Goal: Task Accomplishment & Management: Complete application form

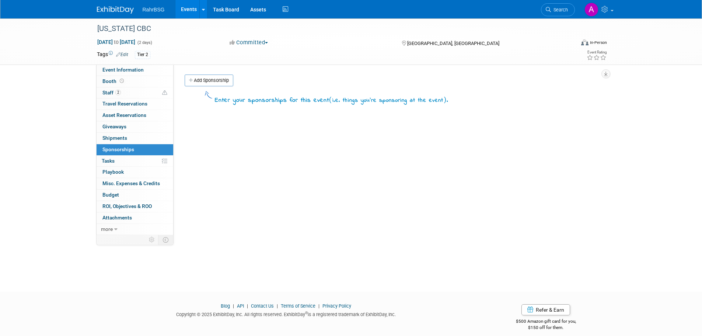
click at [116, 8] on img at bounding box center [115, 9] width 37 height 7
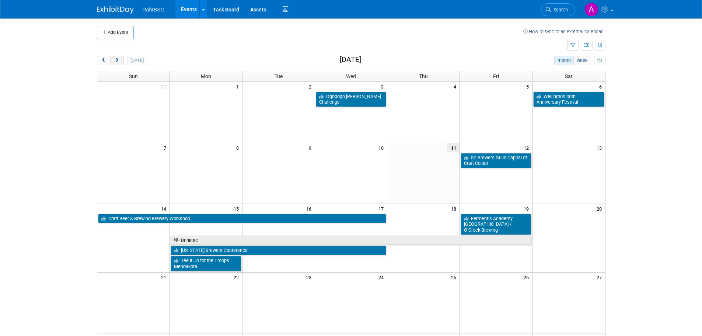
click at [121, 60] on button "next" at bounding box center [117, 61] width 14 height 10
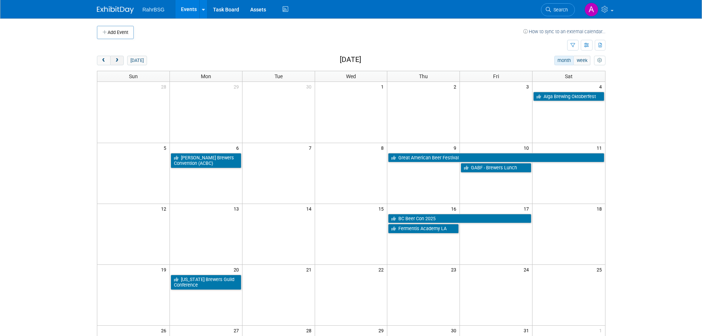
click at [121, 60] on button "next" at bounding box center [117, 61] width 14 height 10
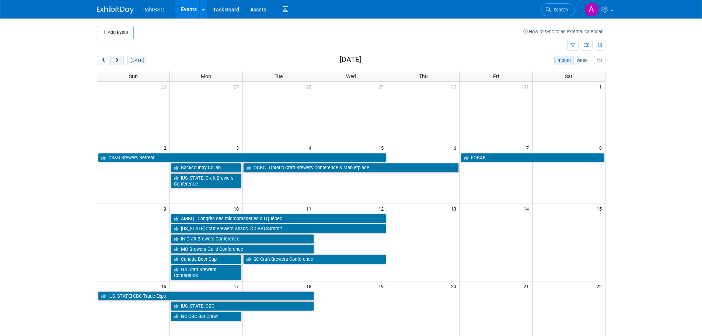
click at [121, 60] on button "next" at bounding box center [117, 61] width 14 height 10
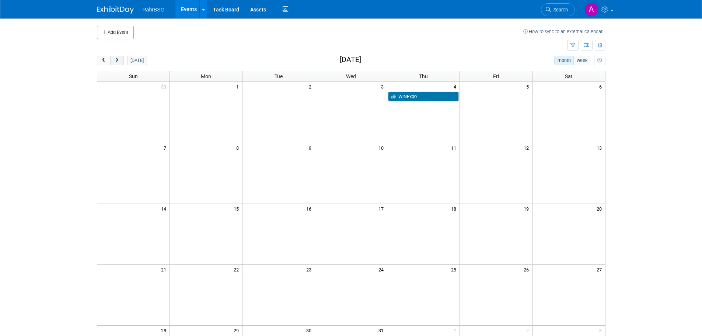
click at [121, 60] on button "next" at bounding box center [117, 61] width 14 height 10
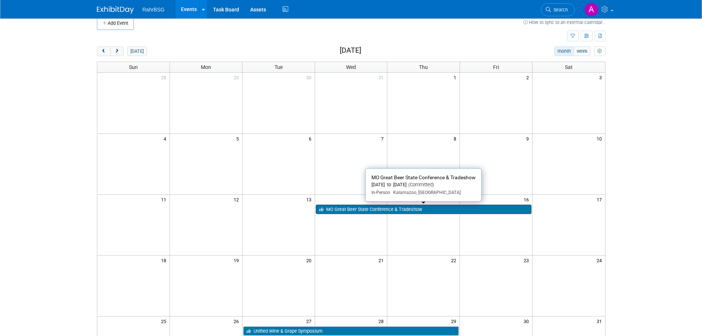
scroll to position [74, 0]
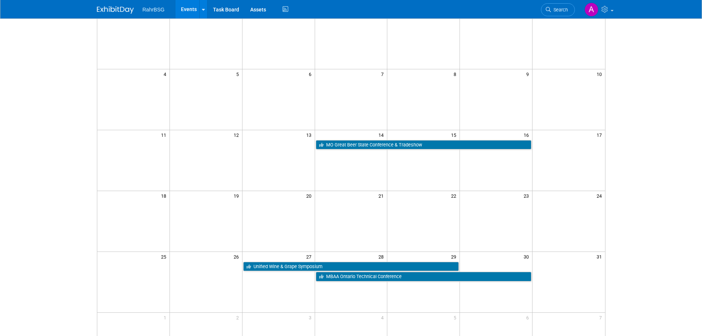
click at [210, 274] on td at bounding box center [206, 271] width 73 height 20
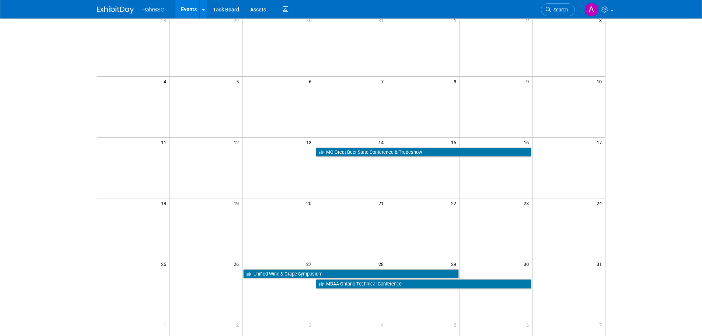
scroll to position [0, 0]
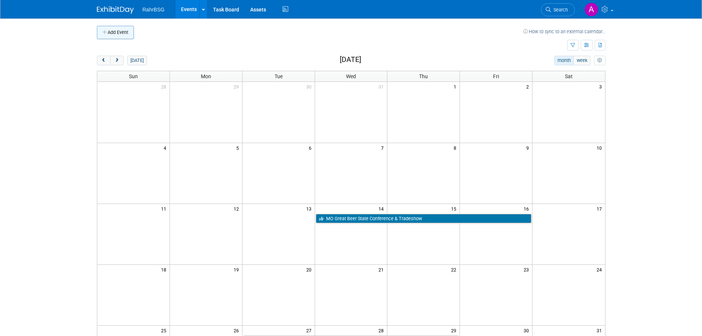
click at [105, 35] on icon "button" at bounding box center [104, 32] width 5 height 5
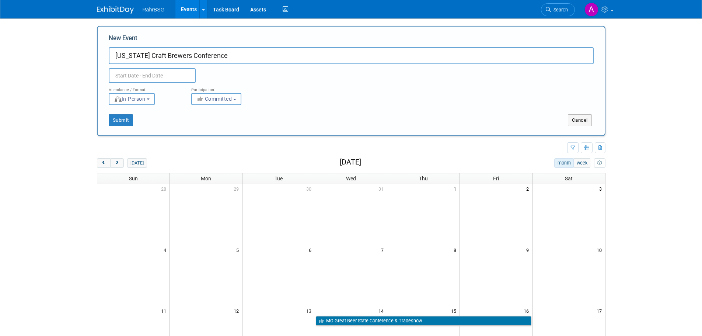
type input "[US_STATE] Craft Brewers Conference"
click at [177, 78] on body "RahrBSG Events Add Event Bulk Upload Events Shareable Event Boards Recently Vie…" at bounding box center [351, 168] width 702 height 336
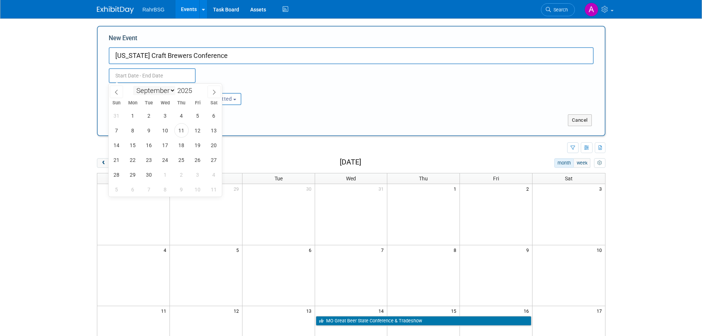
click at [167, 94] on select "January February March April May June July August September October November De…" at bounding box center [154, 90] width 42 height 9
select select "0"
click at [133, 86] on select "January February March April May June July August September October November De…" at bounding box center [154, 90] width 42 height 9
click at [179, 87] on input "2025" at bounding box center [186, 90] width 22 height 8
click at [196, 89] on span at bounding box center [194, 88] width 5 height 4
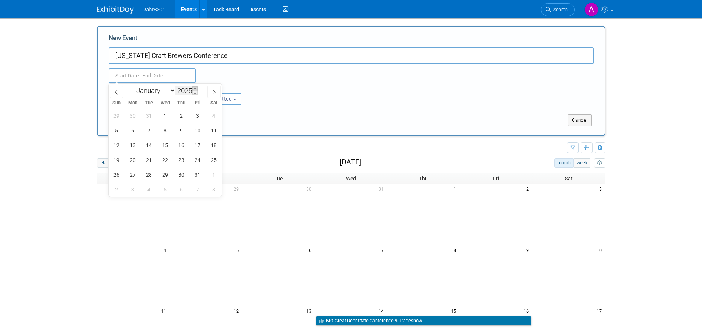
type input "2026"
click at [129, 178] on span "26" at bounding box center [133, 174] width 14 height 14
click at [128, 175] on span "26" at bounding box center [133, 174] width 14 height 14
type input "[DATE] to [DATE]"
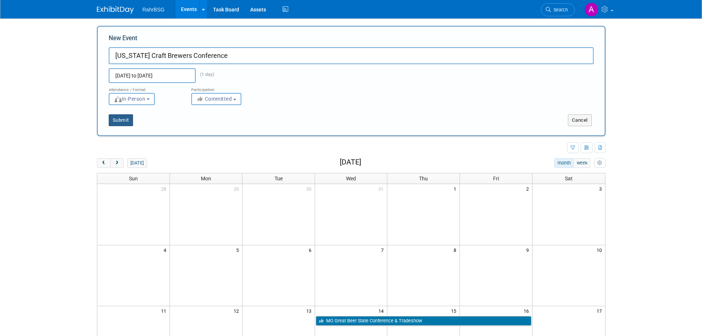
click at [127, 119] on button "Submit" at bounding box center [121, 120] width 24 height 12
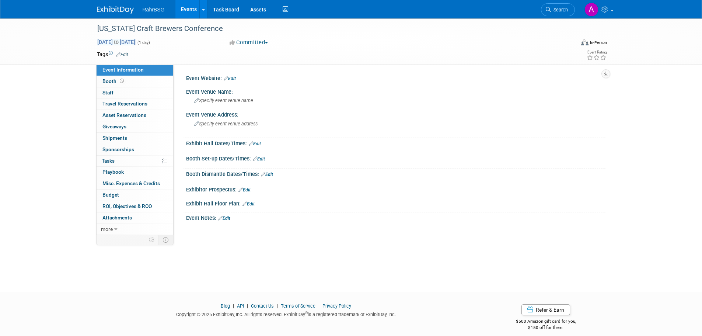
click at [136, 39] on span "Jan 26, 2026 to Jan 26, 2026" at bounding box center [116, 42] width 39 height 7
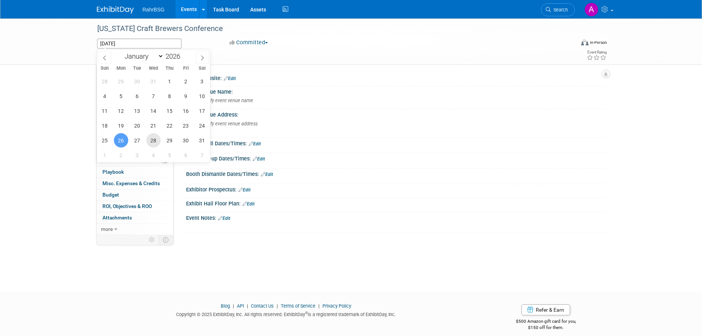
click at [157, 141] on span "28" at bounding box center [153, 140] width 14 height 14
type input "Jan 28, 2026"
click at [125, 140] on span "26" at bounding box center [121, 140] width 14 height 14
